Goal: Task Accomplishment & Management: Complete application form

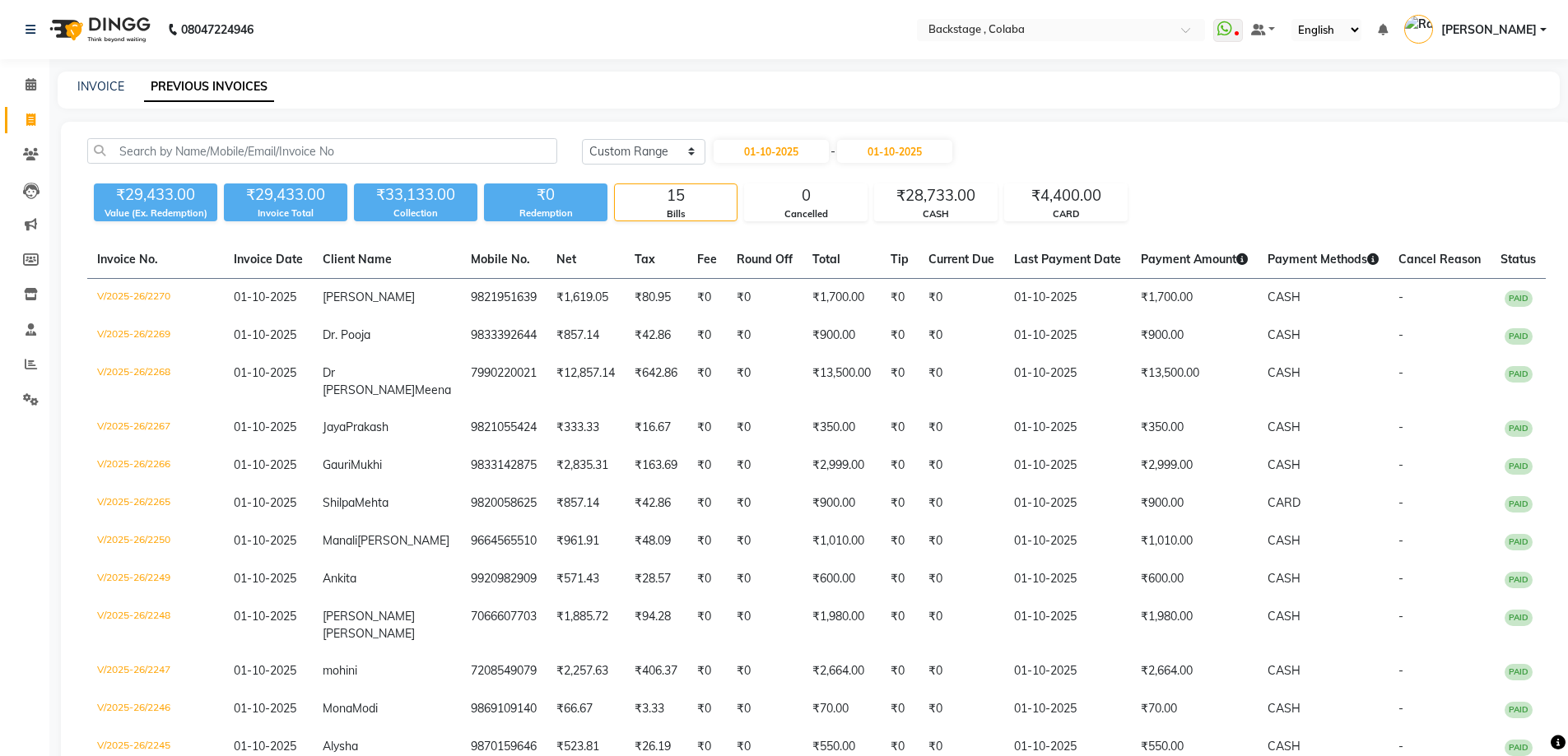
select select "range"
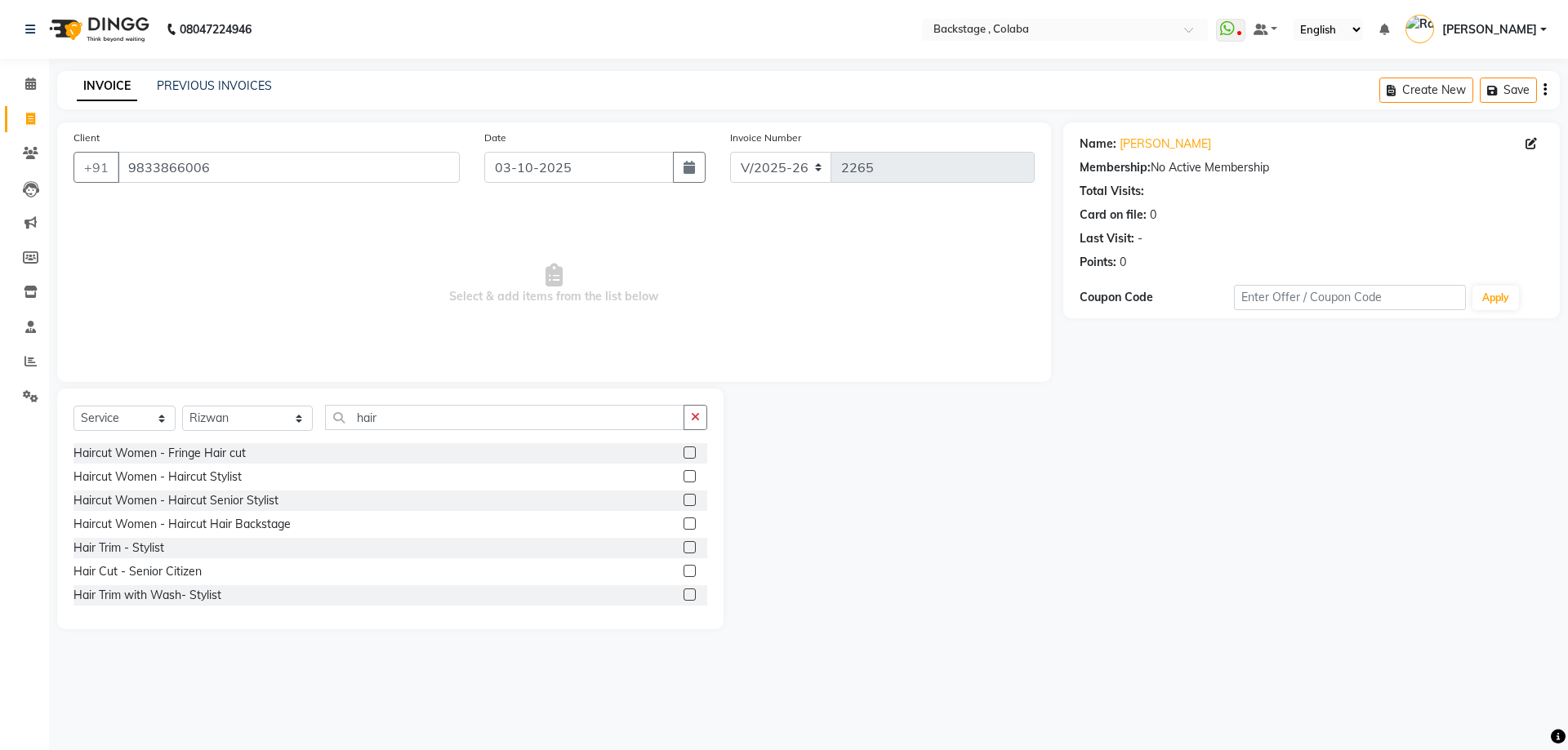
select select "5451"
select select "service"
select select "36480"
click at [445, 420] on input "hair" at bounding box center [504, 418] width 360 height 25
click at [397, 418] on input "hair" at bounding box center [504, 418] width 360 height 25
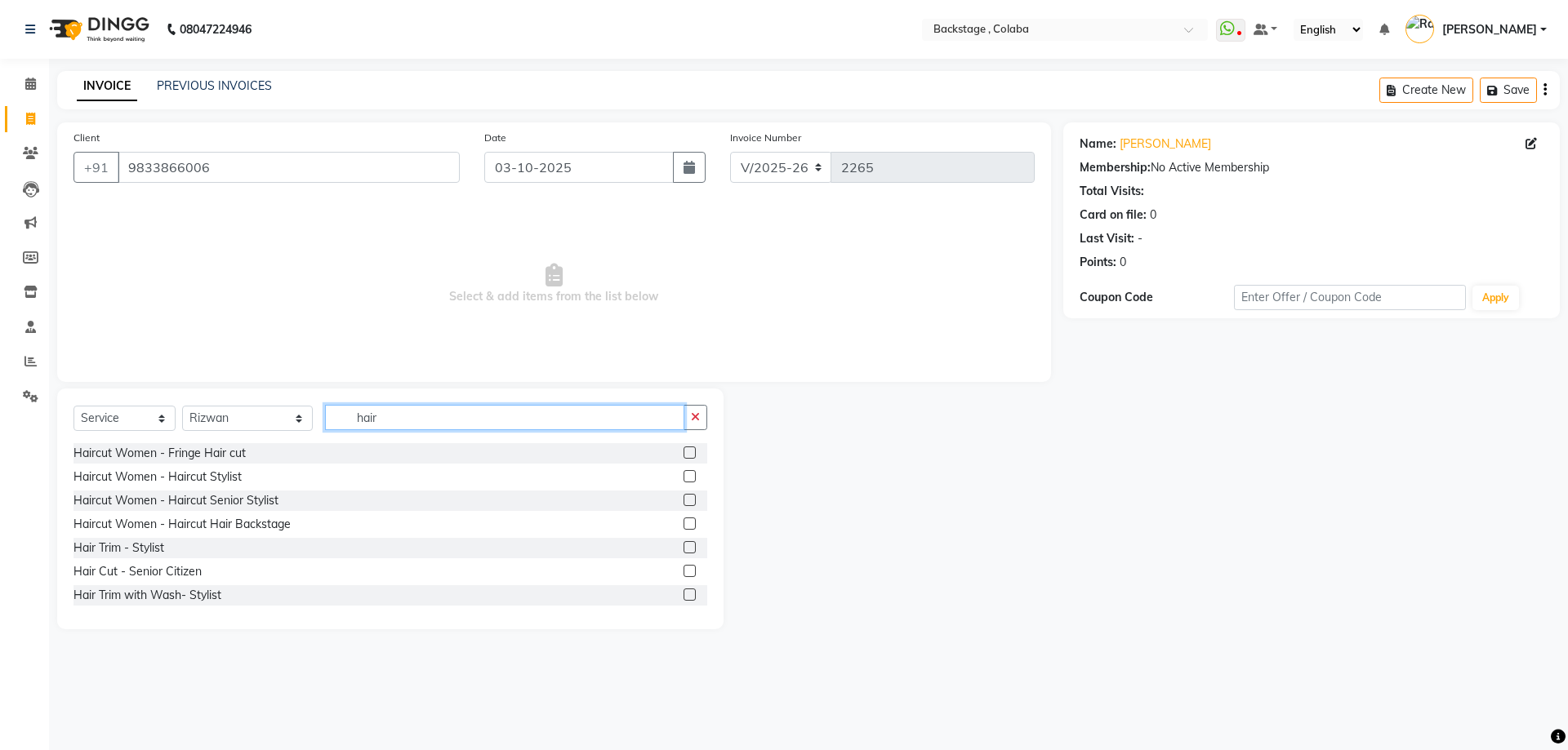
click at [397, 418] on input "hair" at bounding box center [504, 418] width 360 height 25
type input "h"
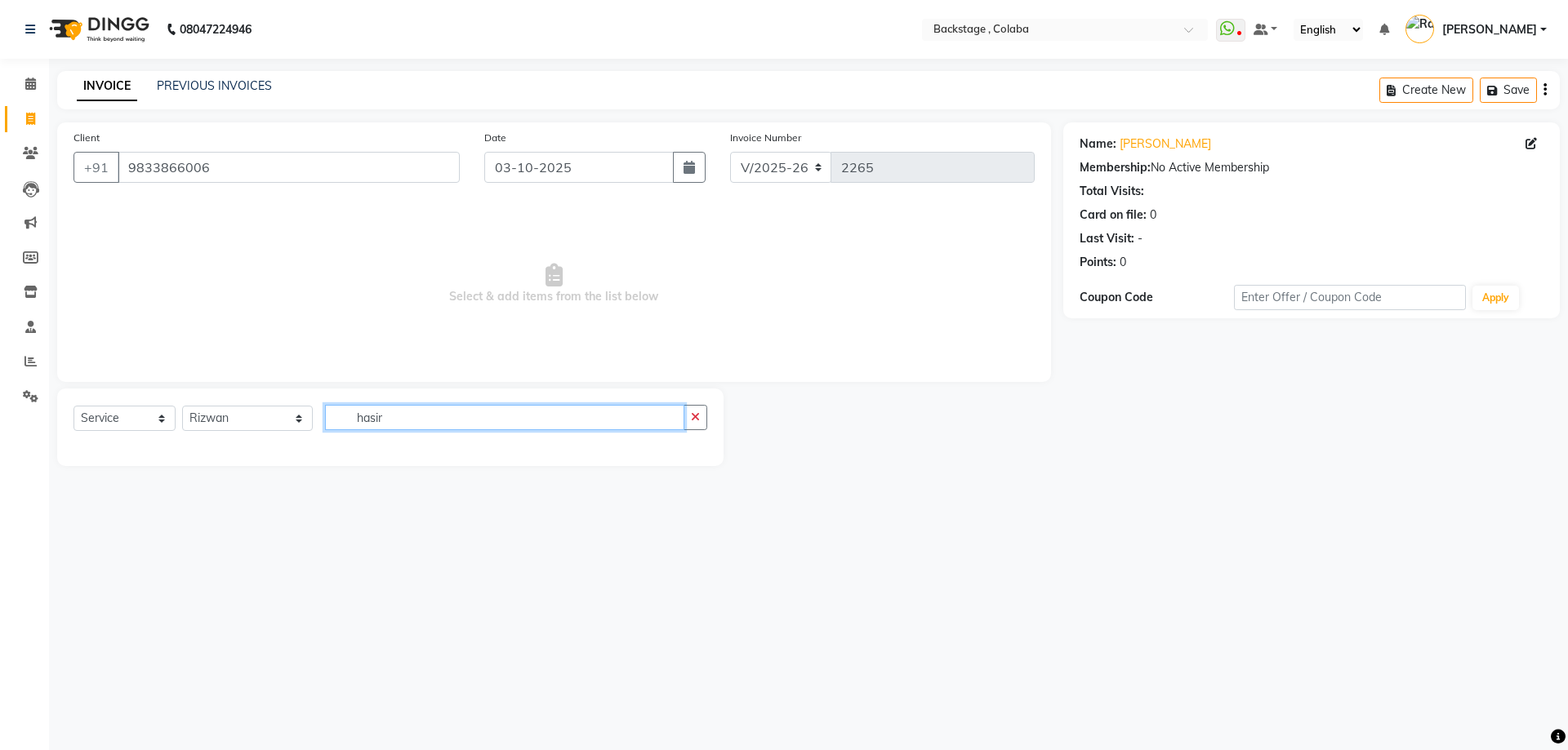
drag, startPoint x: 377, startPoint y: 419, endPoint x: 298, endPoint y: 409, distance: 79.6
click at [325, 409] on input "hasir" at bounding box center [504, 418] width 360 height 25
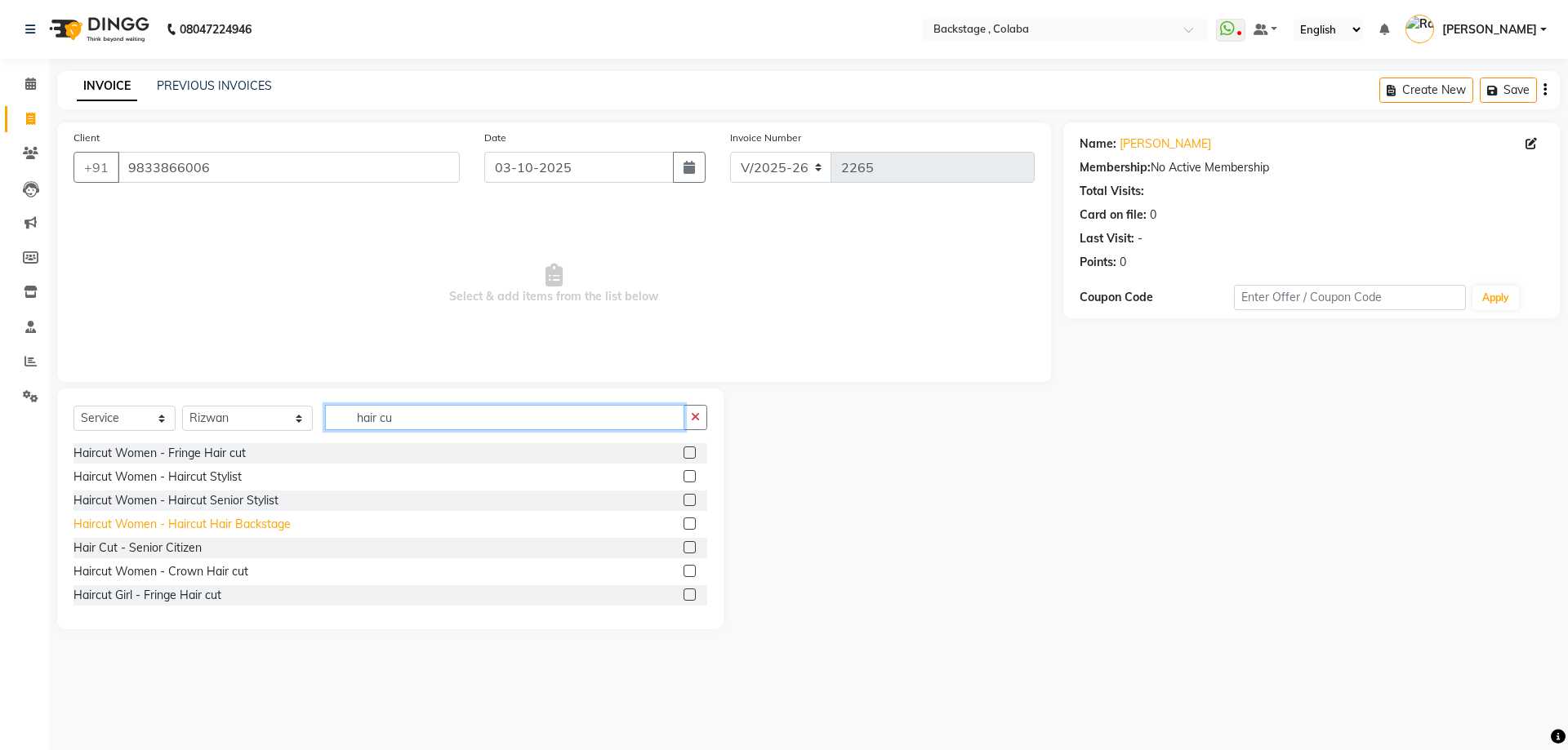
type input "hair cu"
click at [275, 528] on div "Haircut Women - Haircut Hair Backstage" at bounding box center [182, 524] width 217 height 17
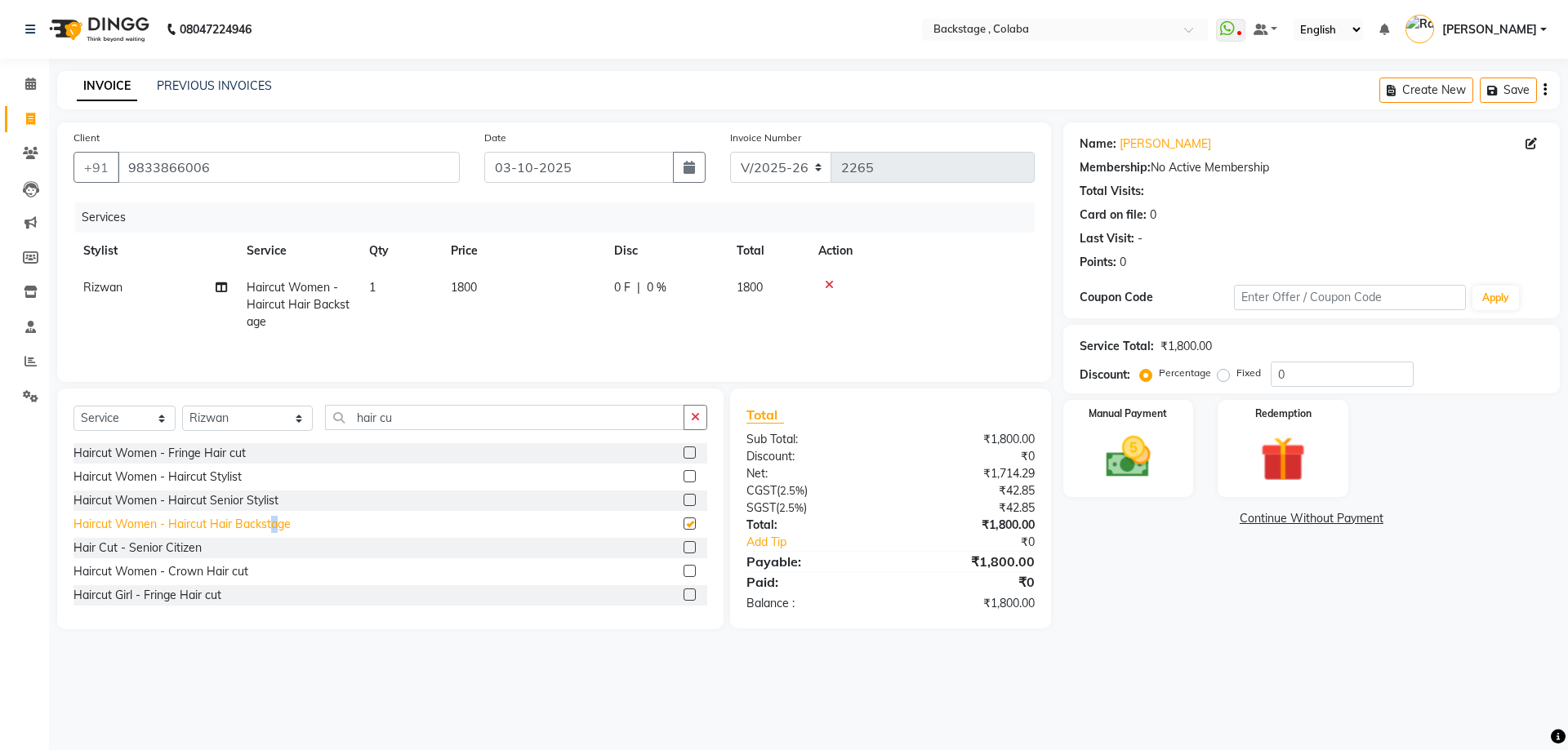
checkbox input "false"
click at [1083, 538] on div "Name: [PERSON_NAME] Membership: No Active Membership Total Visits: Card on file…" at bounding box center [1318, 375] width 509 height 507
click at [1107, 473] on img at bounding box center [1128, 457] width 76 height 54
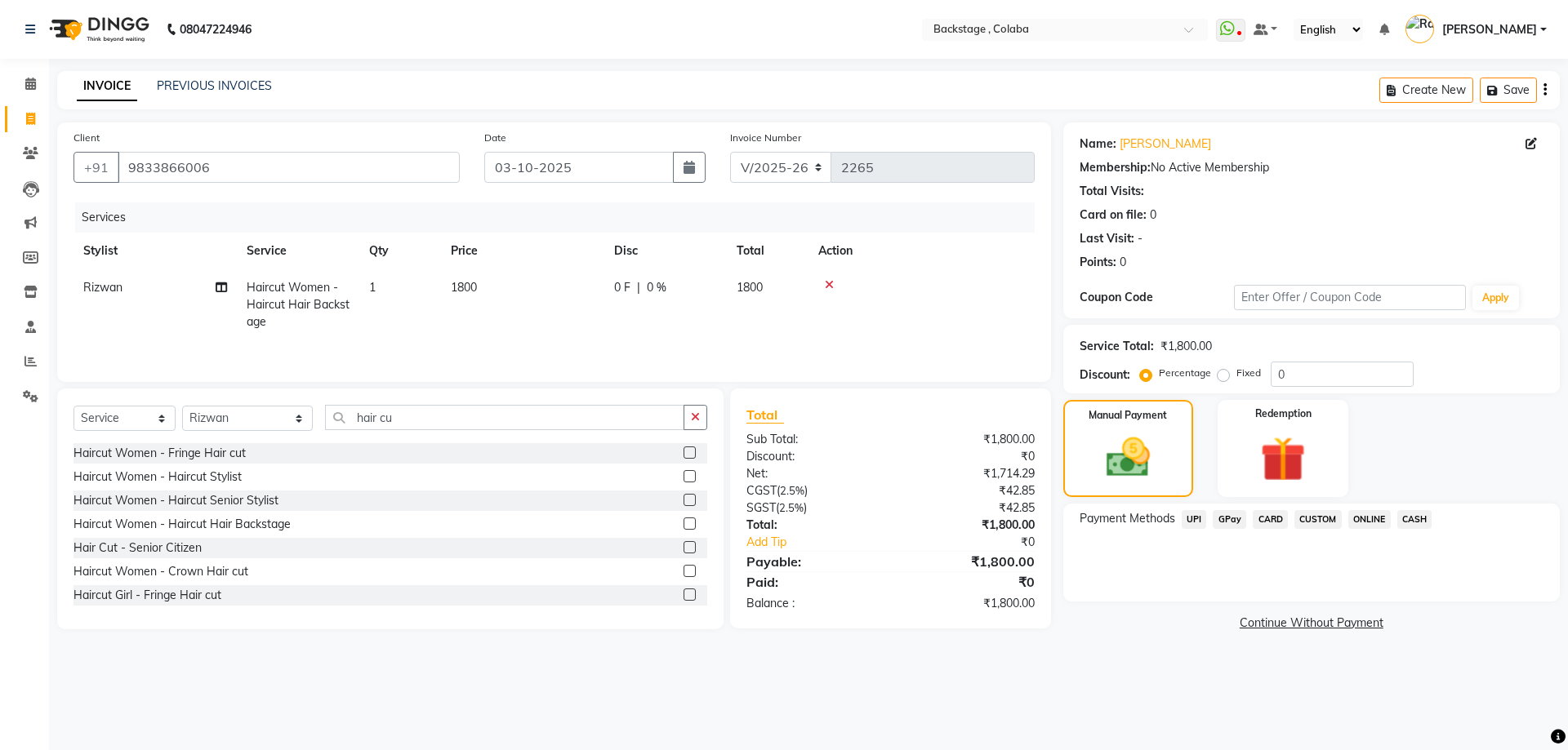
click at [1417, 523] on span "CASH" at bounding box center [1415, 519] width 35 height 19
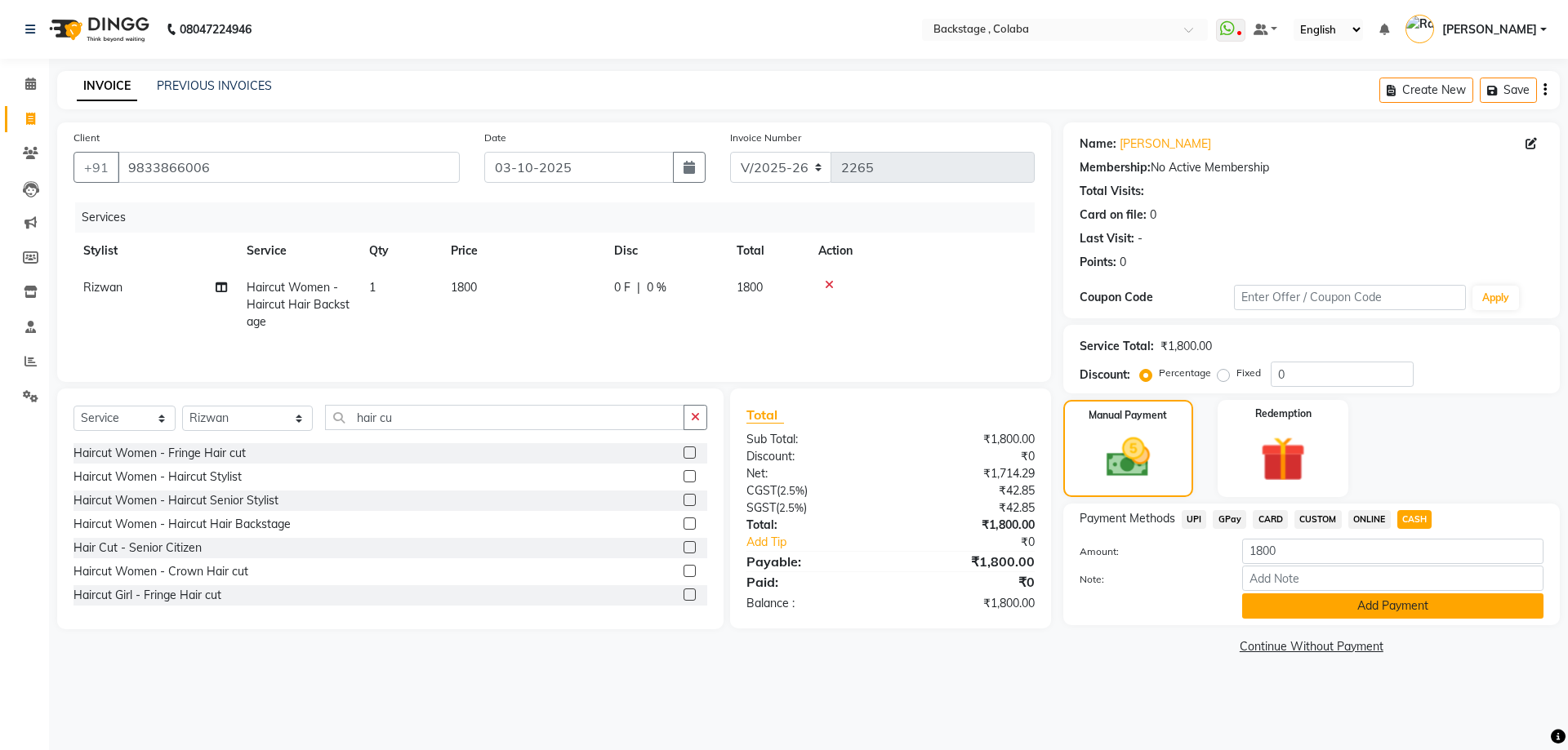
click at [1381, 611] on button "Add Payment" at bounding box center [1393, 606] width 301 height 25
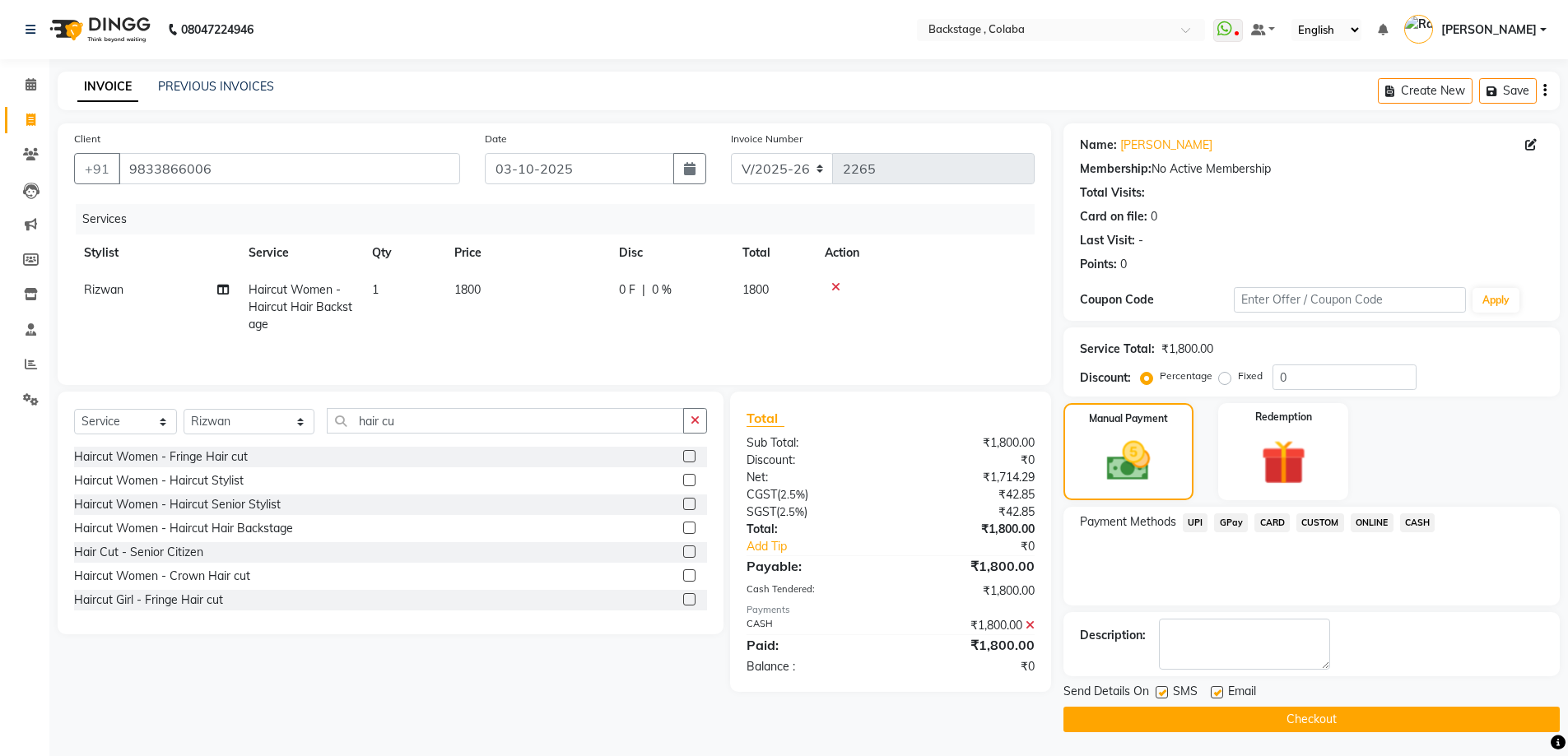
scroll to position [1, 0]
click at [95, 294] on span "Rizwan" at bounding box center [104, 288] width 40 height 14
select select "36480"
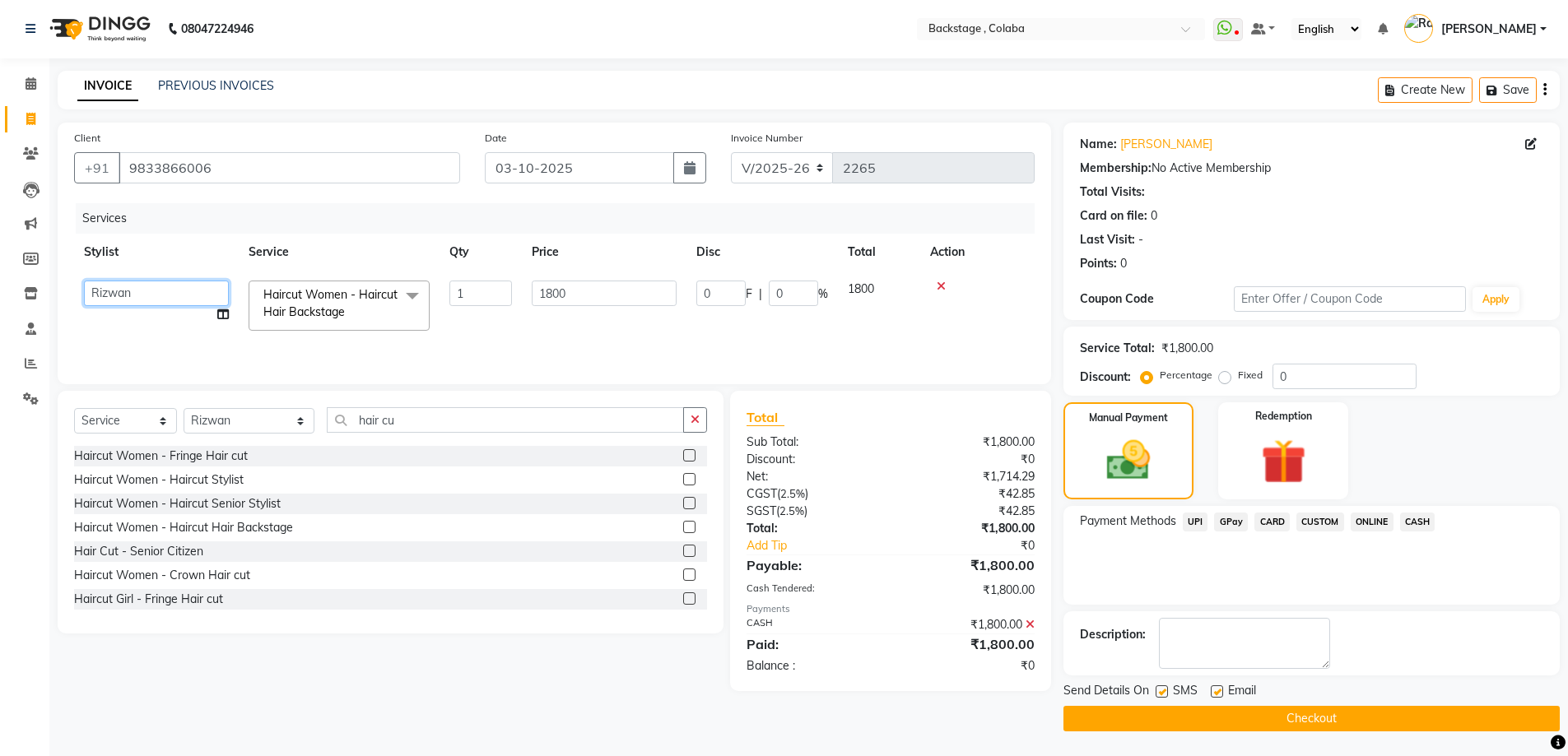
click at [95, 294] on select "Backstage Bharti [PERSON_NAME] [PERSON_NAME] [PERSON_NAME] [PERSON_NAME] [PERSO…" at bounding box center [156, 294] width 145 height 25
select select "83246"
drag, startPoint x: 792, startPoint y: 284, endPoint x: 756, endPoint y: 286, distance: 36.1
click at [756, 286] on div "0 F | 0 %" at bounding box center [762, 294] width 132 height 25
type input "10"
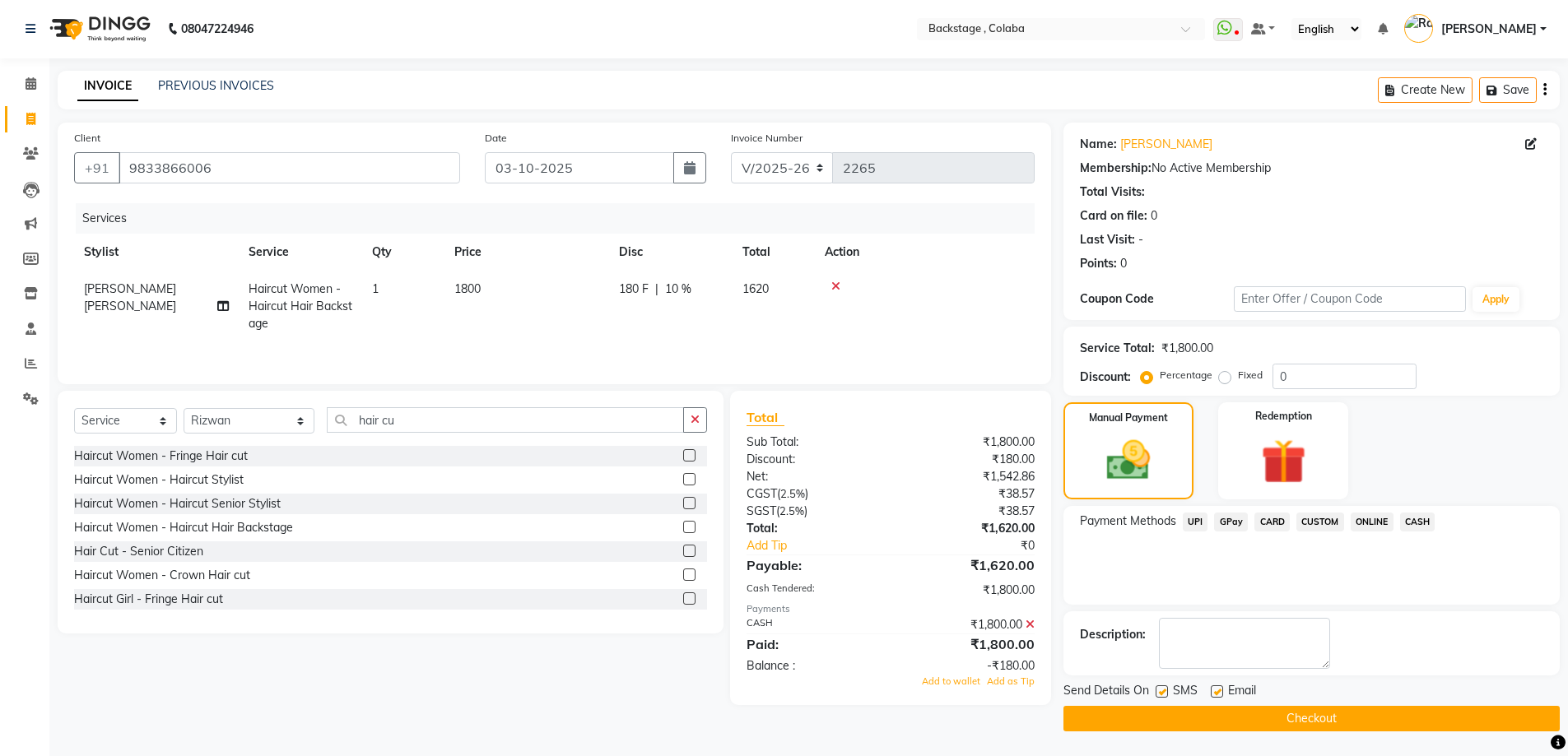
click at [769, 249] on tr "Stylist Service Qty Price Disc Total Action" at bounding box center [554, 252] width 961 height 37
click at [1031, 625] on icon at bounding box center [1030, 624] width 9 height 12
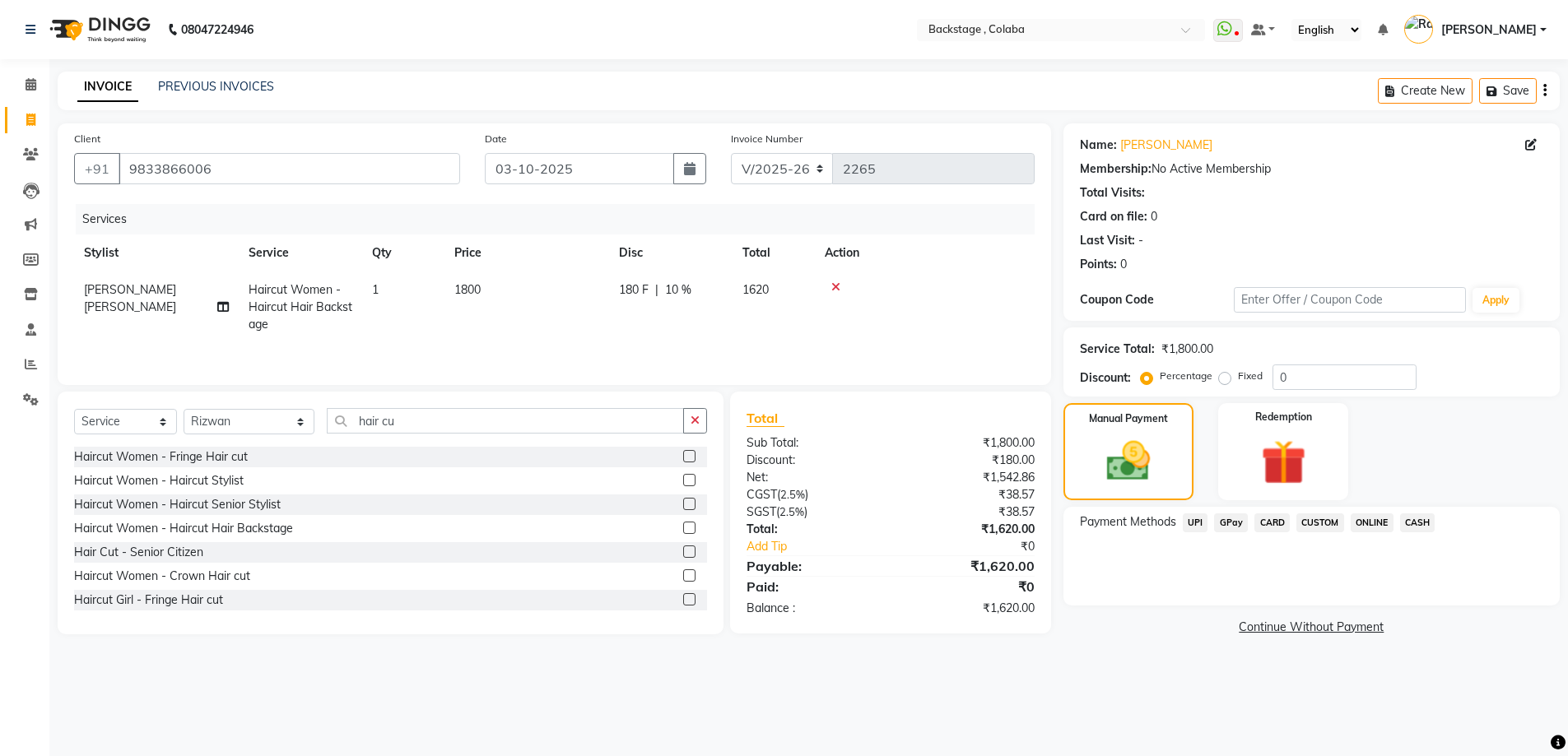
scroll to position [0, 0]
click at [1127, 450] on img at bounding box center [1137, 462] width 74 height 53
click at [1431, 526] on span "CASH" at bounding box center [1426, 524] width 36 height 19
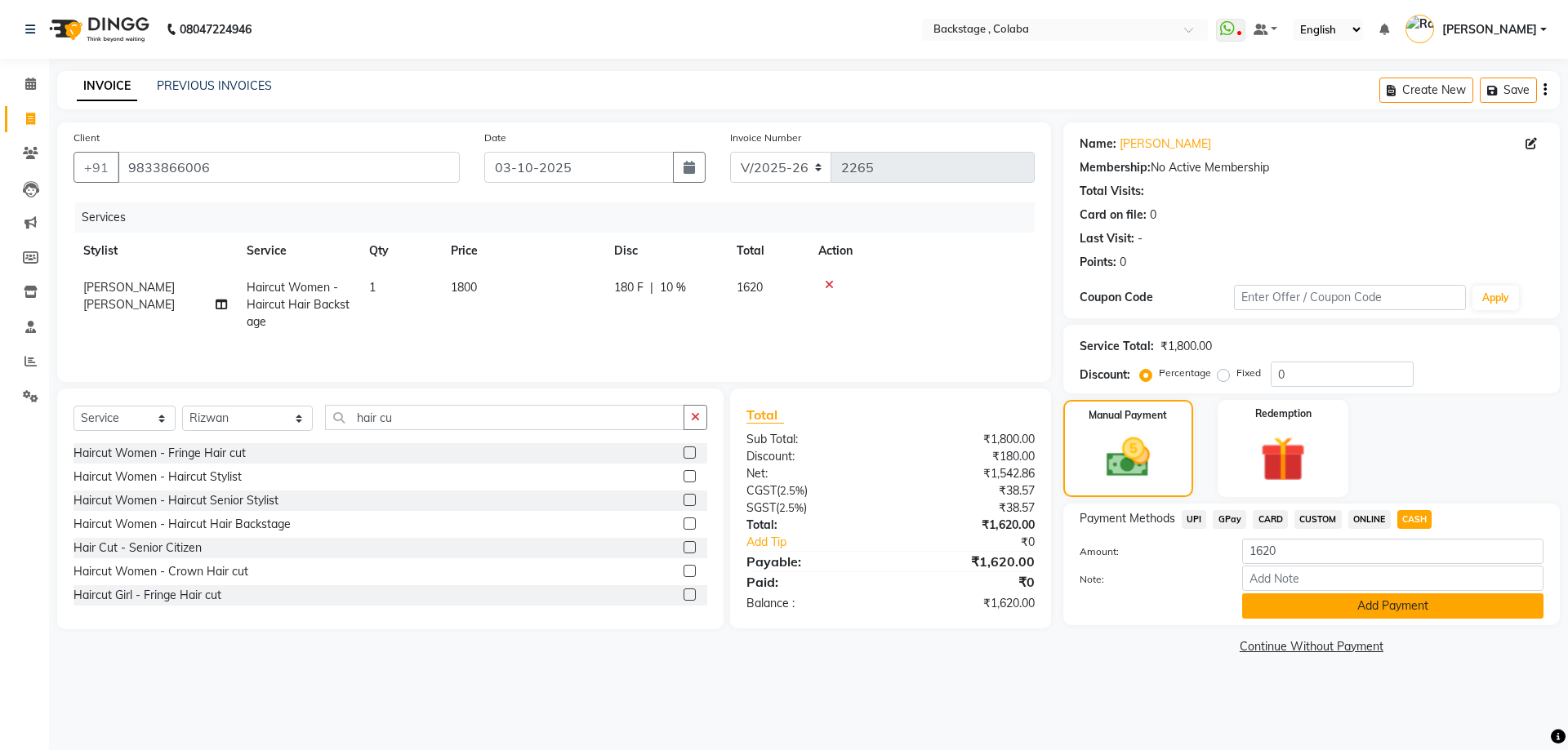
click at [1392, 609] on button "Add Payment" at bounding box center [1393, 606] width 301 height 25
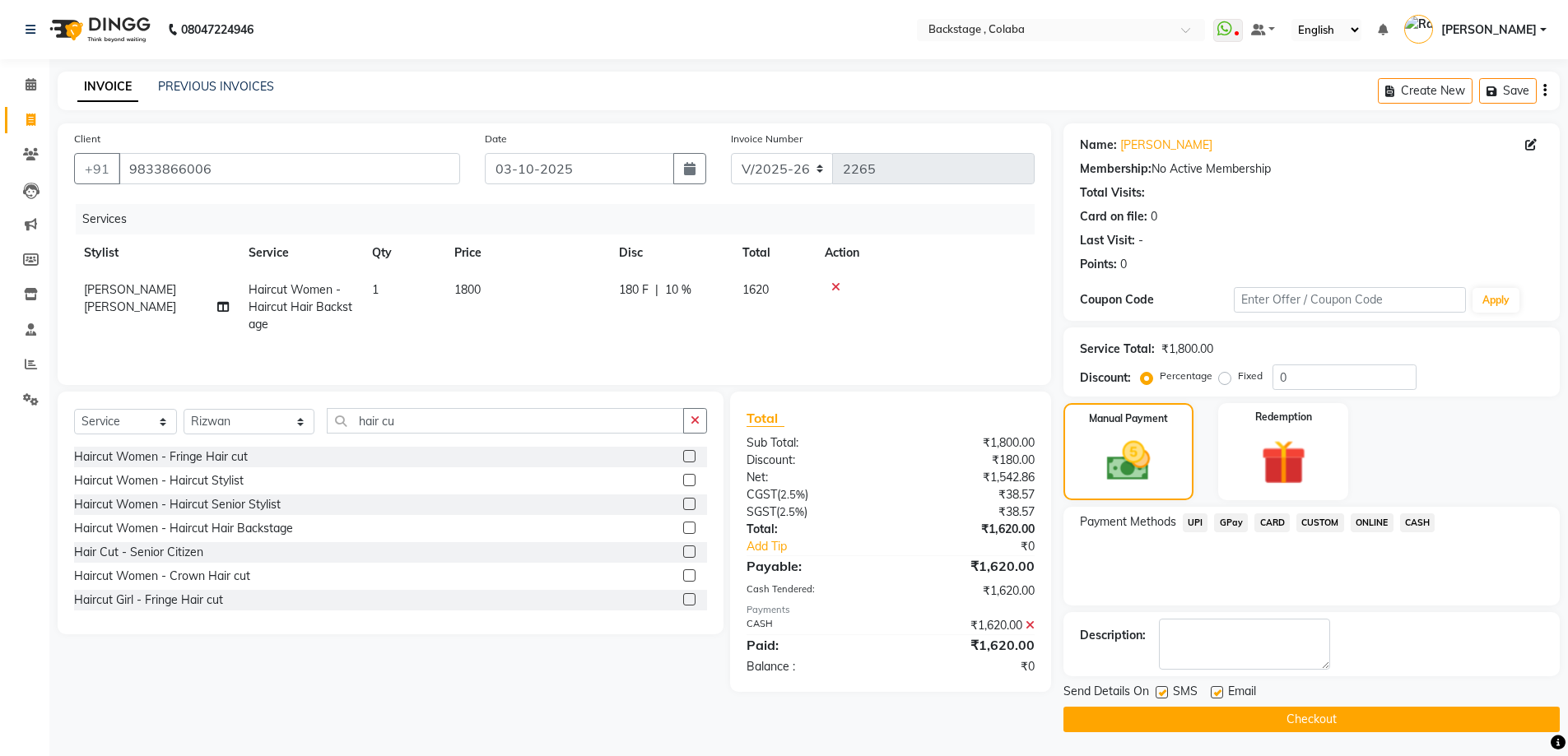
scroll to position [1, 0]
click at [1304, 708] on button "Checkout" at bounding box center [1312, 719] width 497 height 25
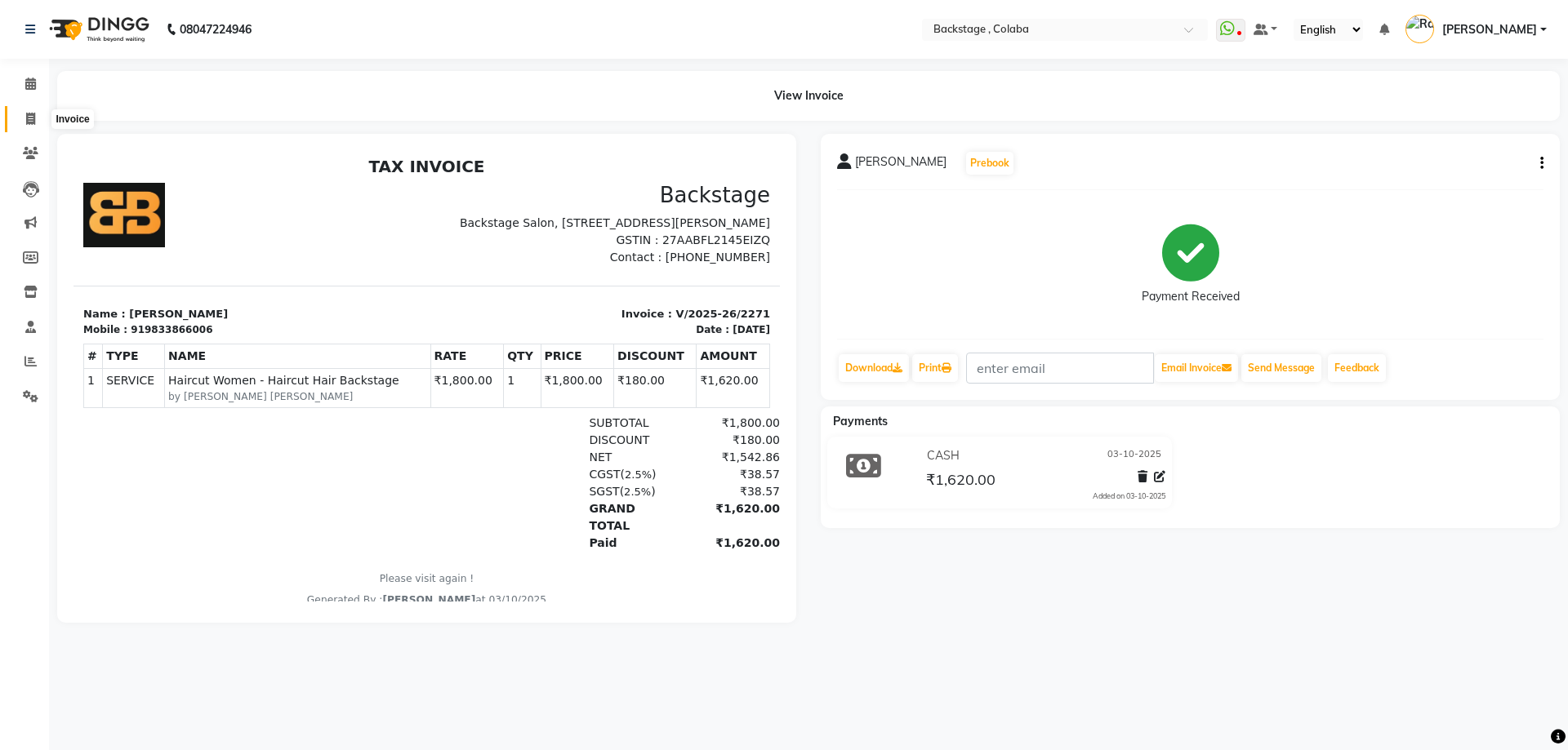
click at [29, 114] on icon at bounding box center [30, 119] width 9 height 13
select select "service"
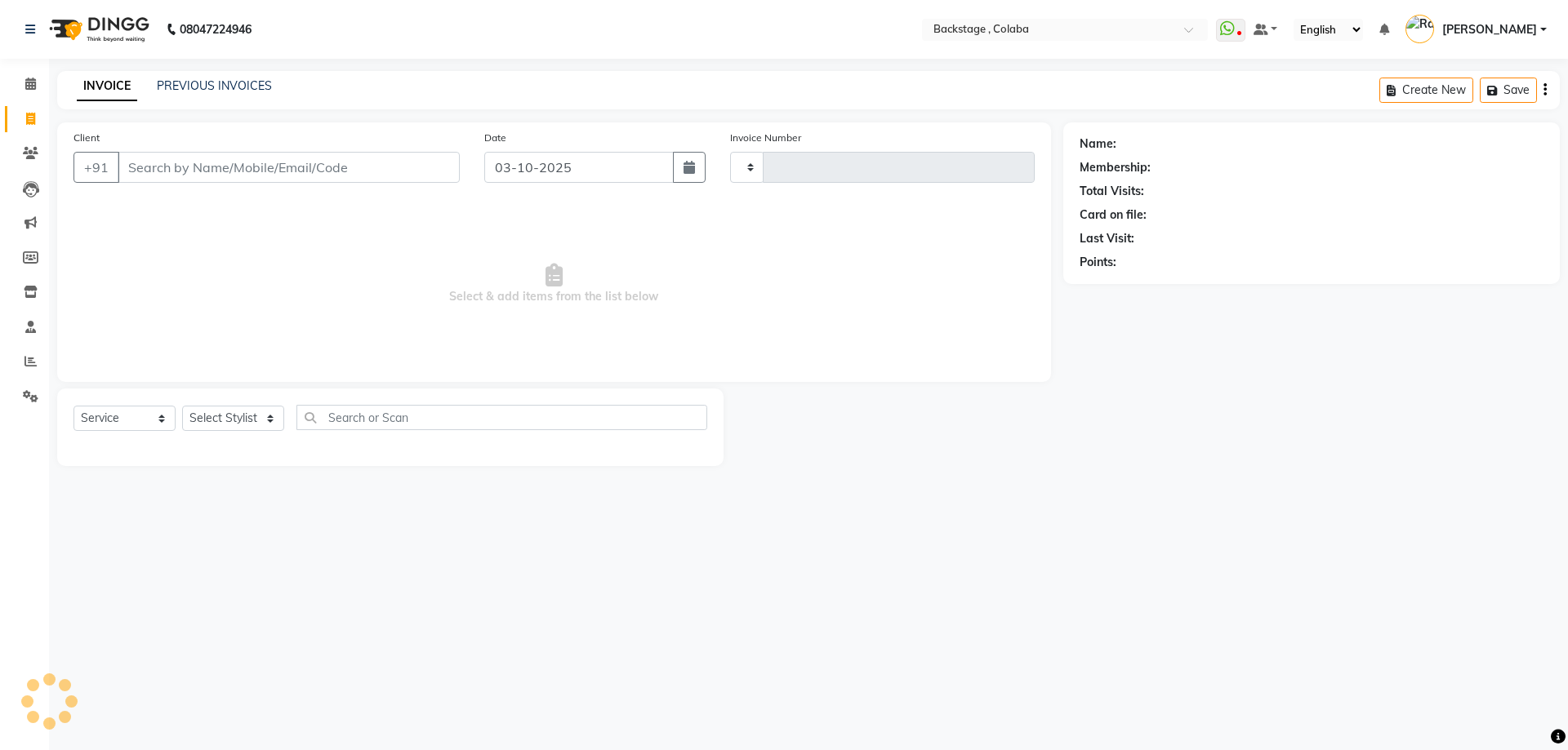
type input "2272"
select select "5451"
type input "-+"
